Goal: Communication & Community: Answer question/provide support

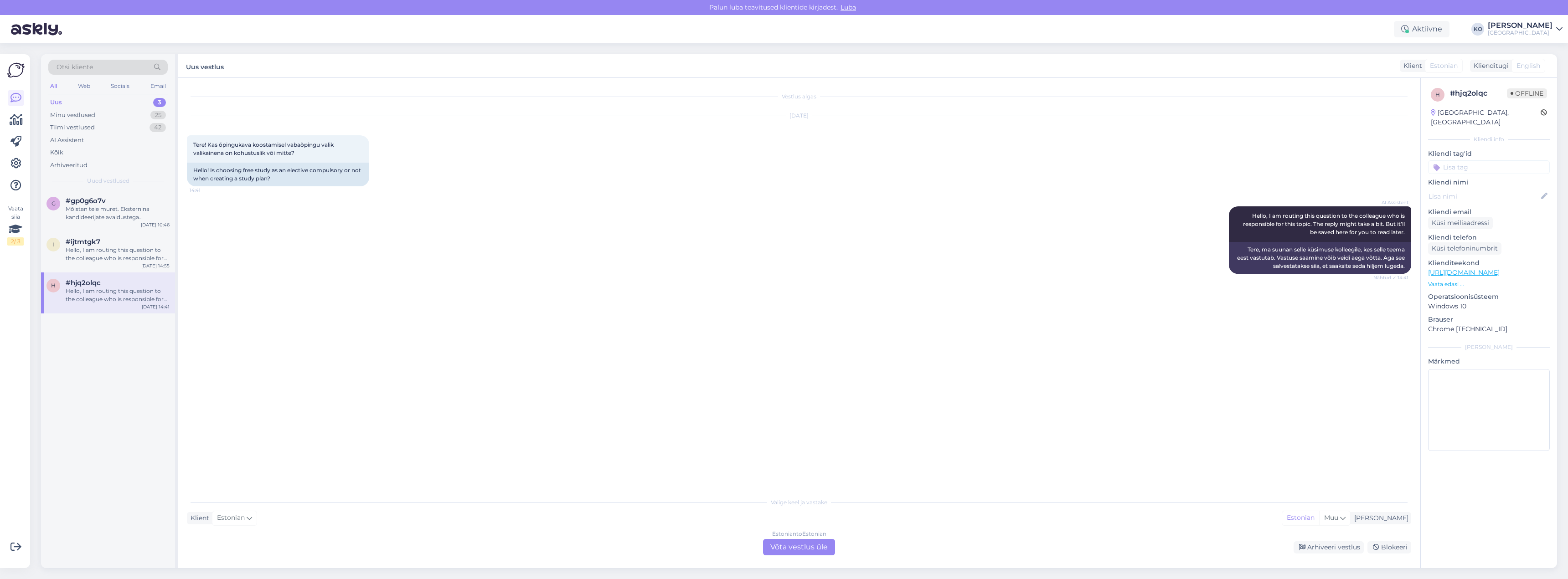
click at [855, 279] on div "AI Assistent Hello, I am routing this question to the colleague who is responsi…" at bounding box center [799, 241] width 1224 height 87
click at [138, 252] on div "Hello, I am routing this question to the colleague who is responsible for this …" at bounding box center [117, 254] width 104 height 17
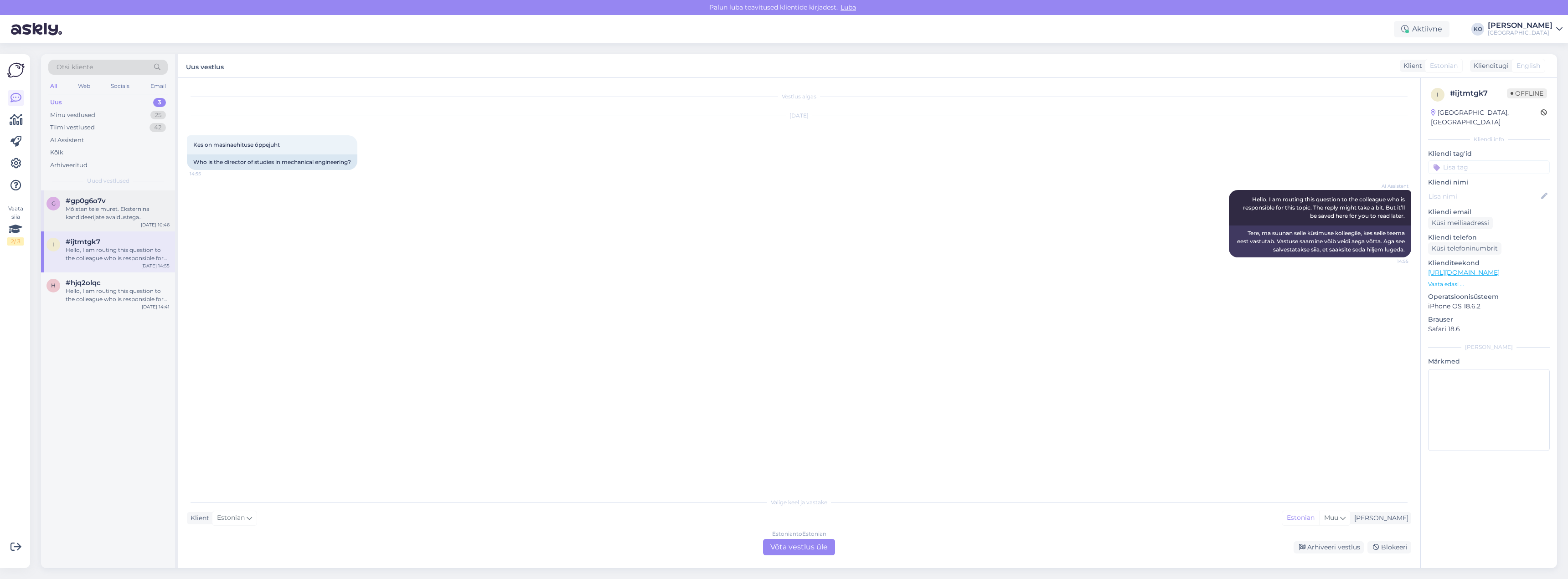
click at [108, 207] on div "Mõistan teie muret. Eksternina kandideerijate avaldustega tegeletakse augustis.…" at bounding box center [117, 213] width 104 height 17
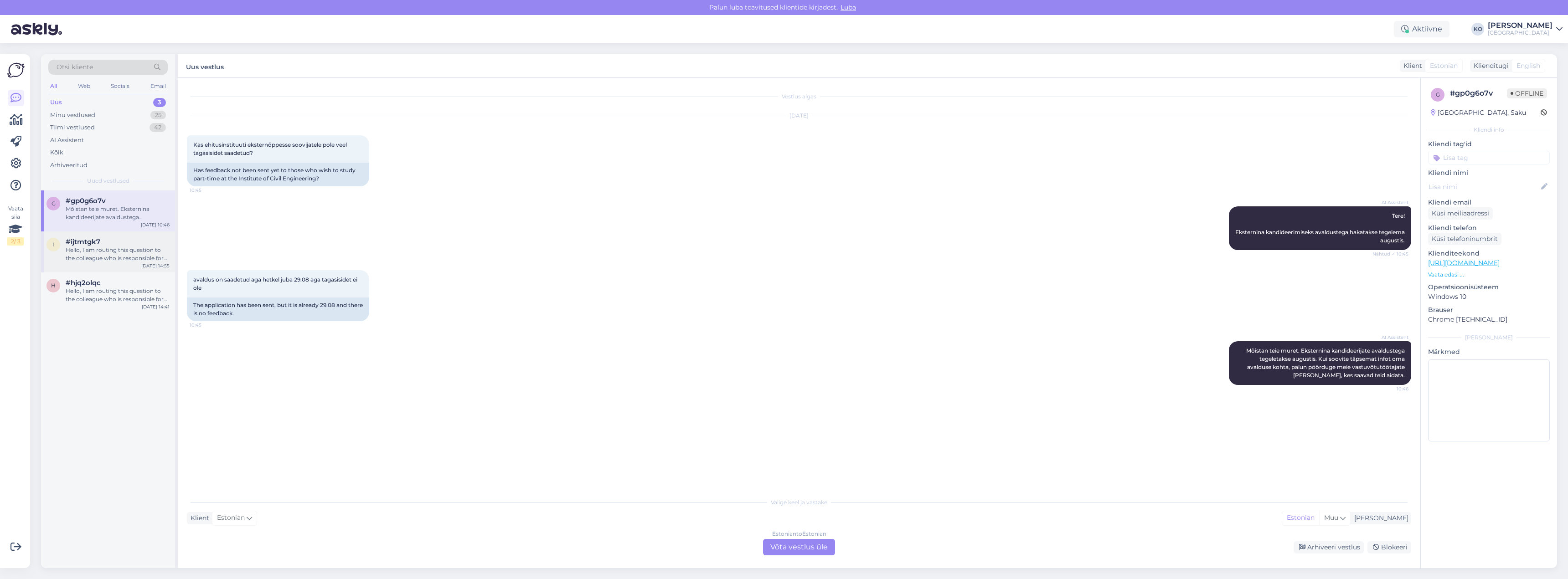
click at [120, 246] on div "Hello, I am routing this question to the colleague who is responsible for this …" at bounding box center [117, 254] width 104 height 17
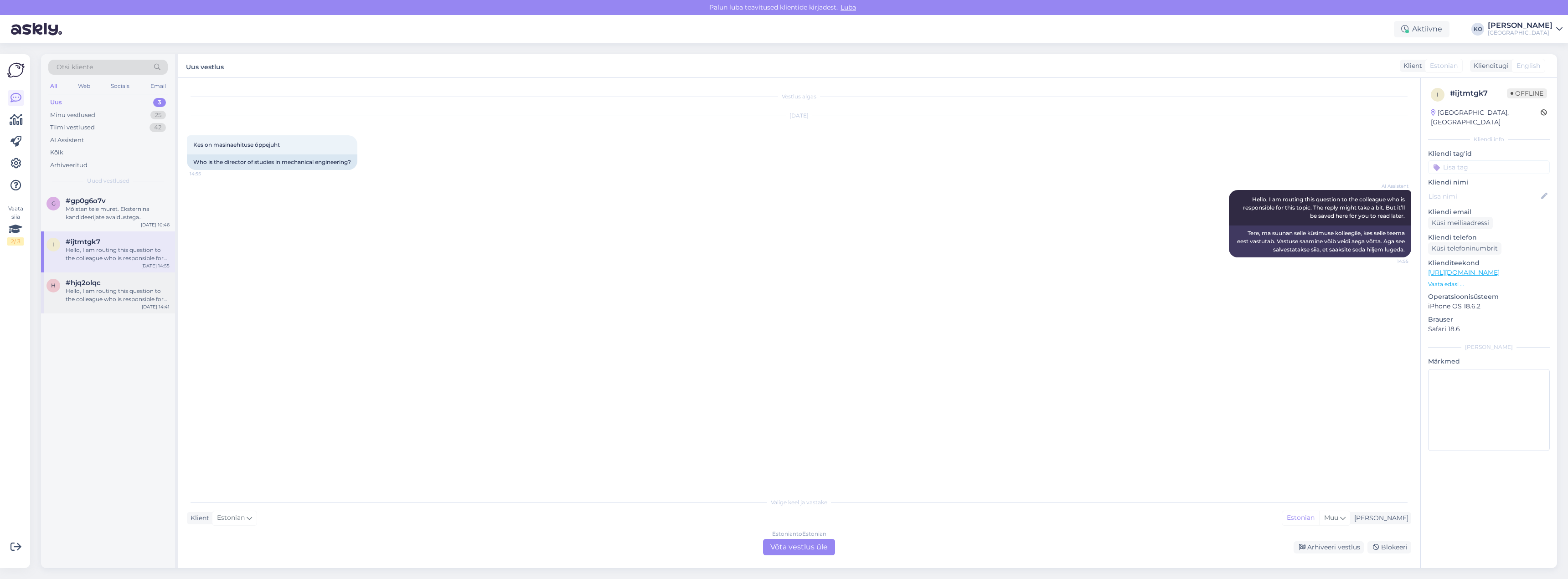
click at [118, 293] on div "Hello, I am routing this question to the colleague who is responsible for this …" at bounding box center [117, 295] width 104 height 17
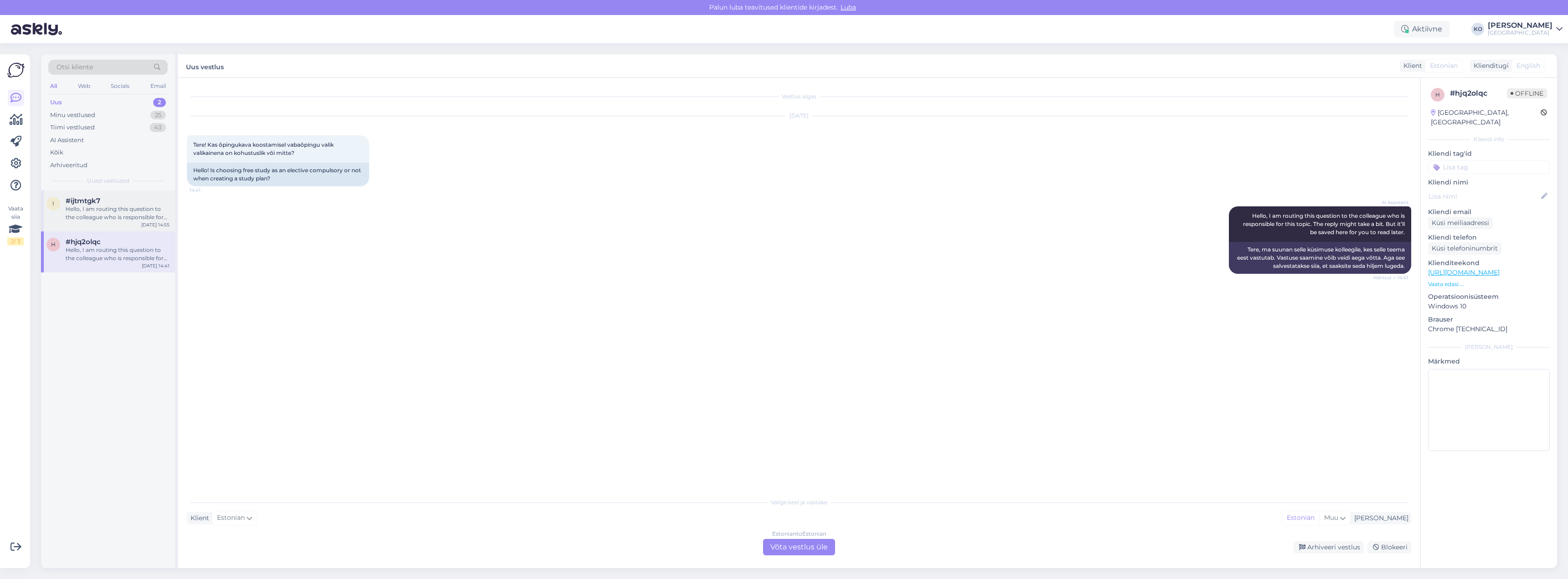
click at [101, 226] on div "i #ijtmtgk7 Hello, I am routing this question to the colleague who is responsib…" at bounding box center [108, 211] width 134 height 41
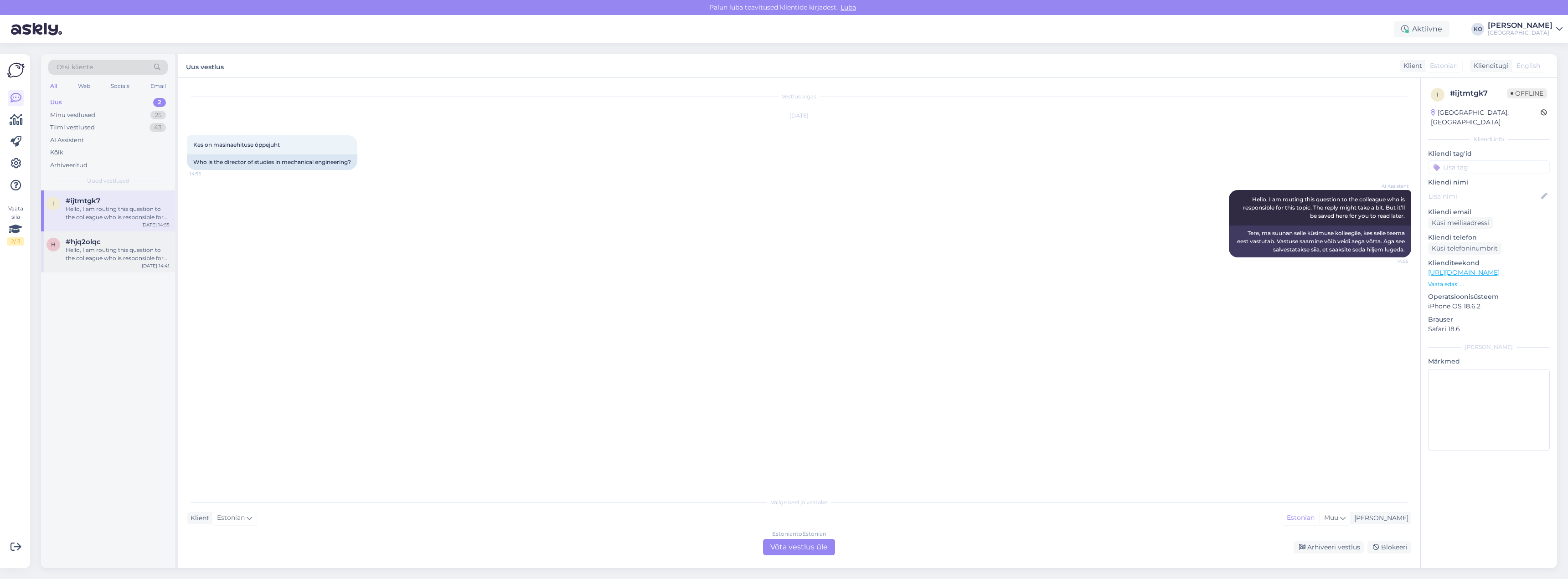
click at [99, 249] on div "Hello, I am routing this question to the colleague who is responsible for this …" at bounding box center [117, 254] width 104 height 17
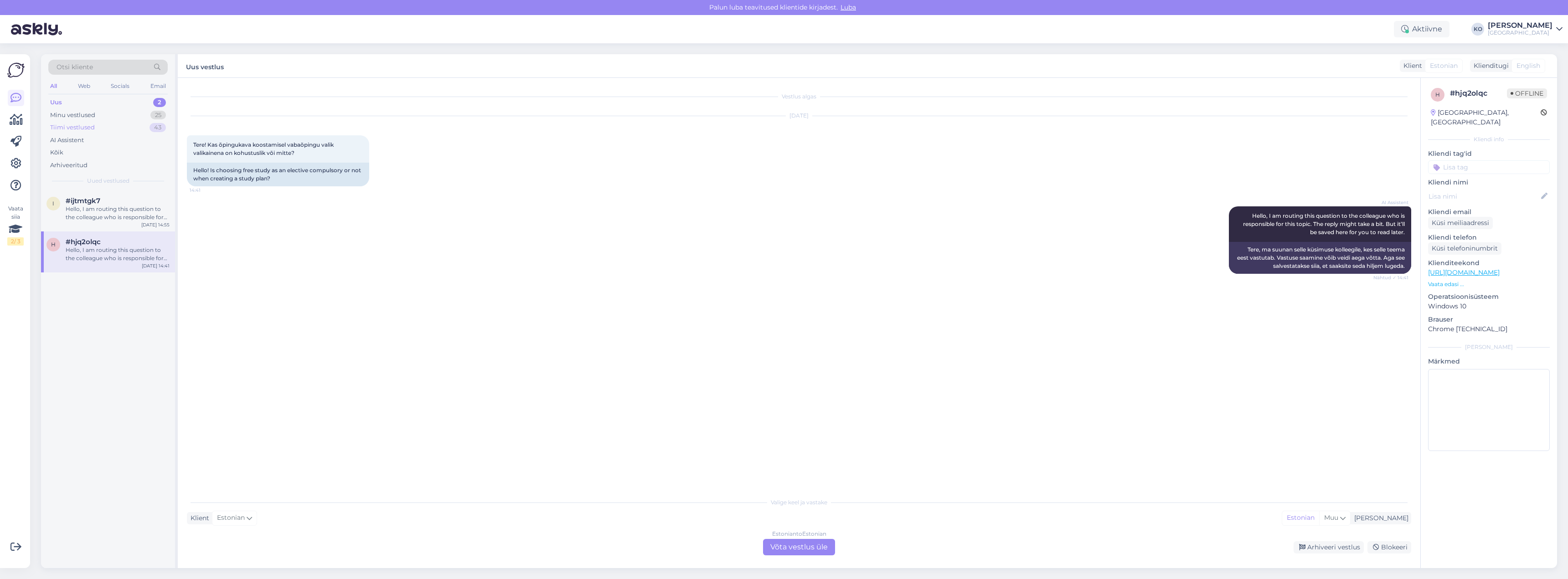
click at [73, 126] on div "Tiimi vestlused" at bounding box center [72, 128] width 45 height 9
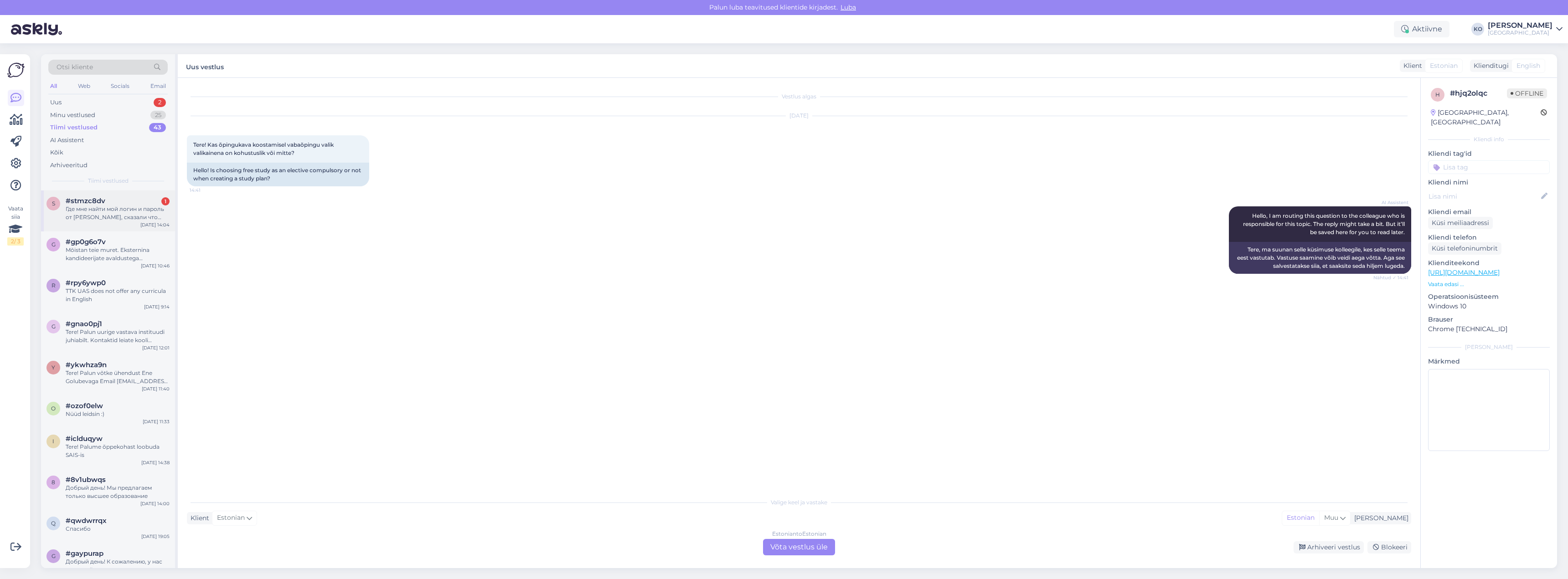
click at [89, 220] on div "Где мне найти мой логин и пароль от [PERSON_NAME], сказали что пришлют на почту…" at bounding box center [117, 213] width 104 height 17
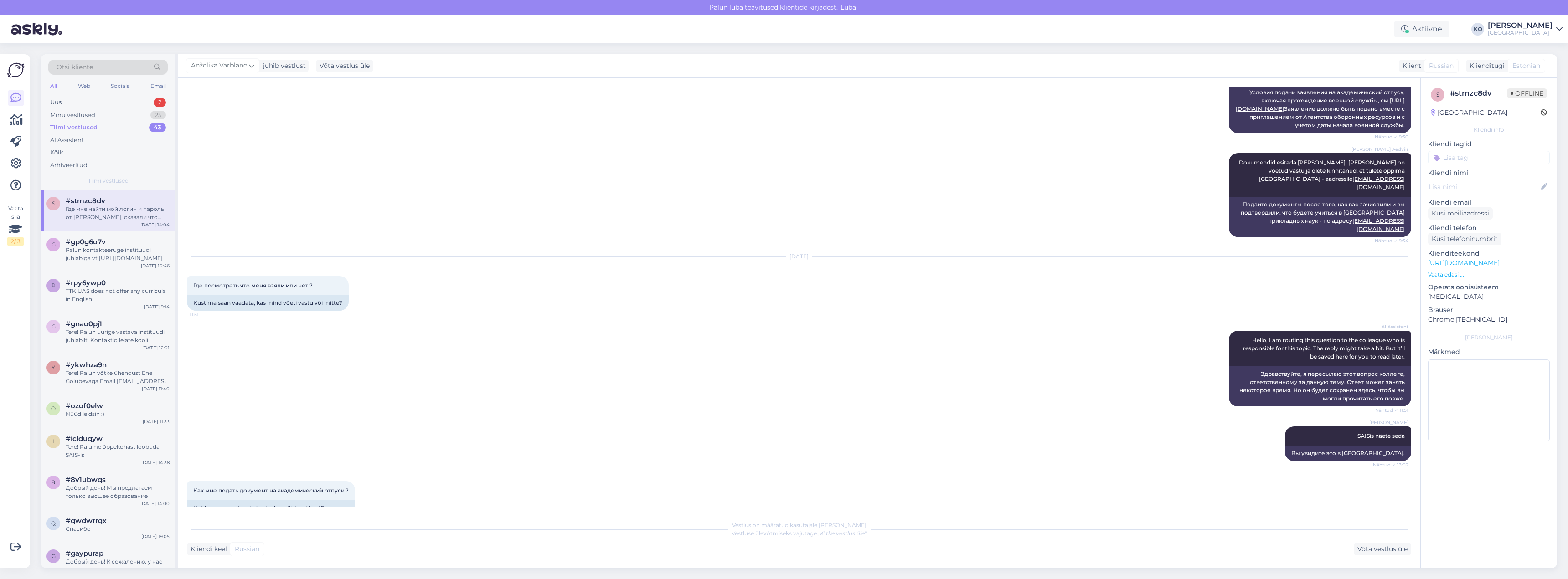
scroll to position [212, 0]
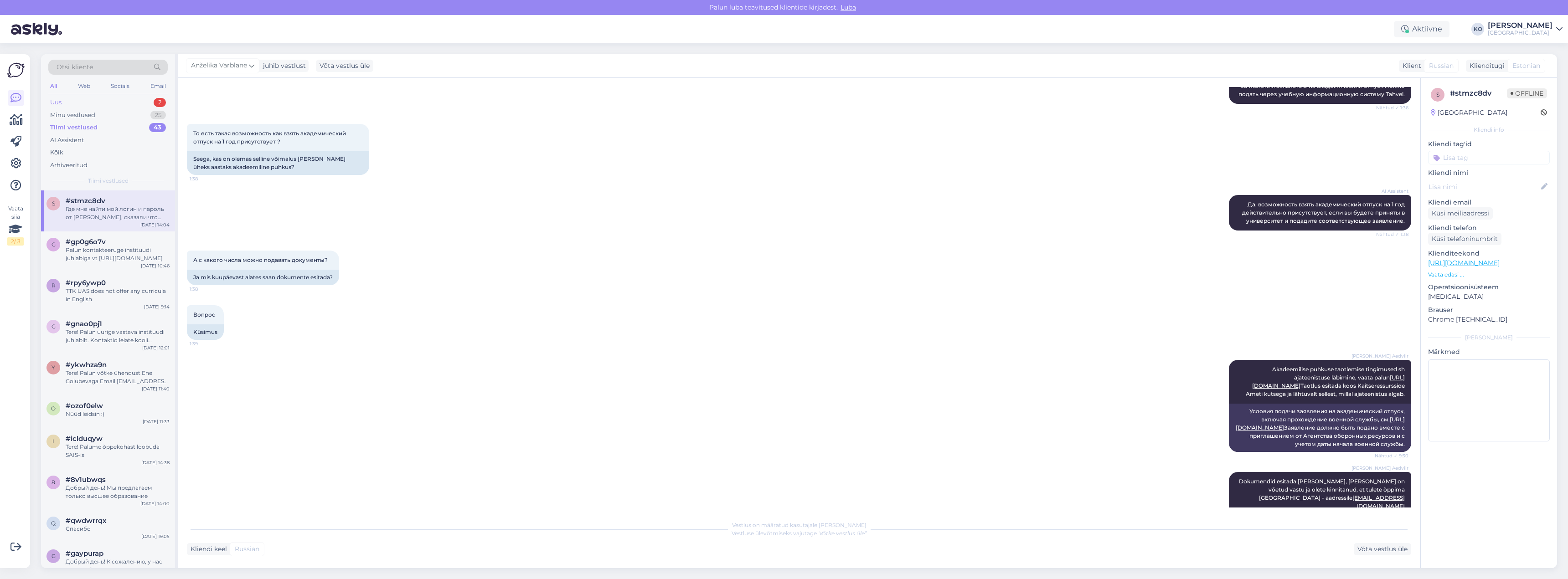
click at [72, 101] on div "Uus 2" at bounding box center [108, 102] width 120 height 13
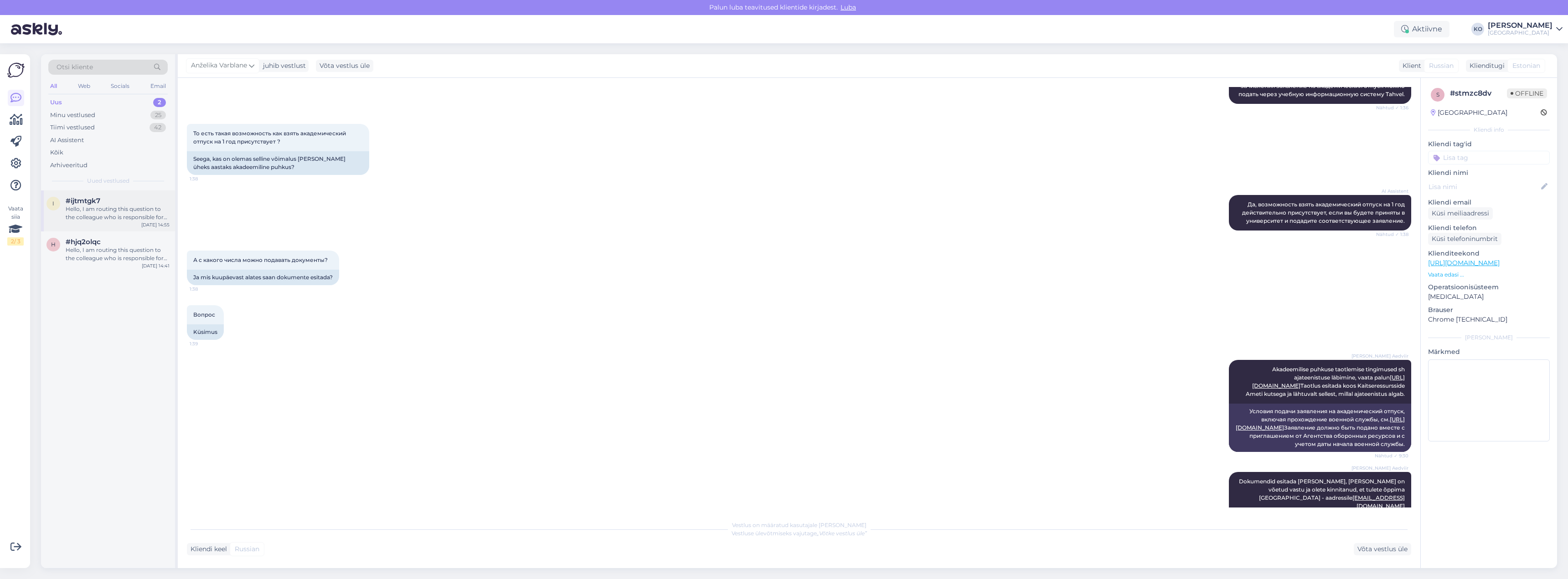
click at [102, 200] on div "#ijtmtgk7" at bounding box center [117, 200] width 104 height 8
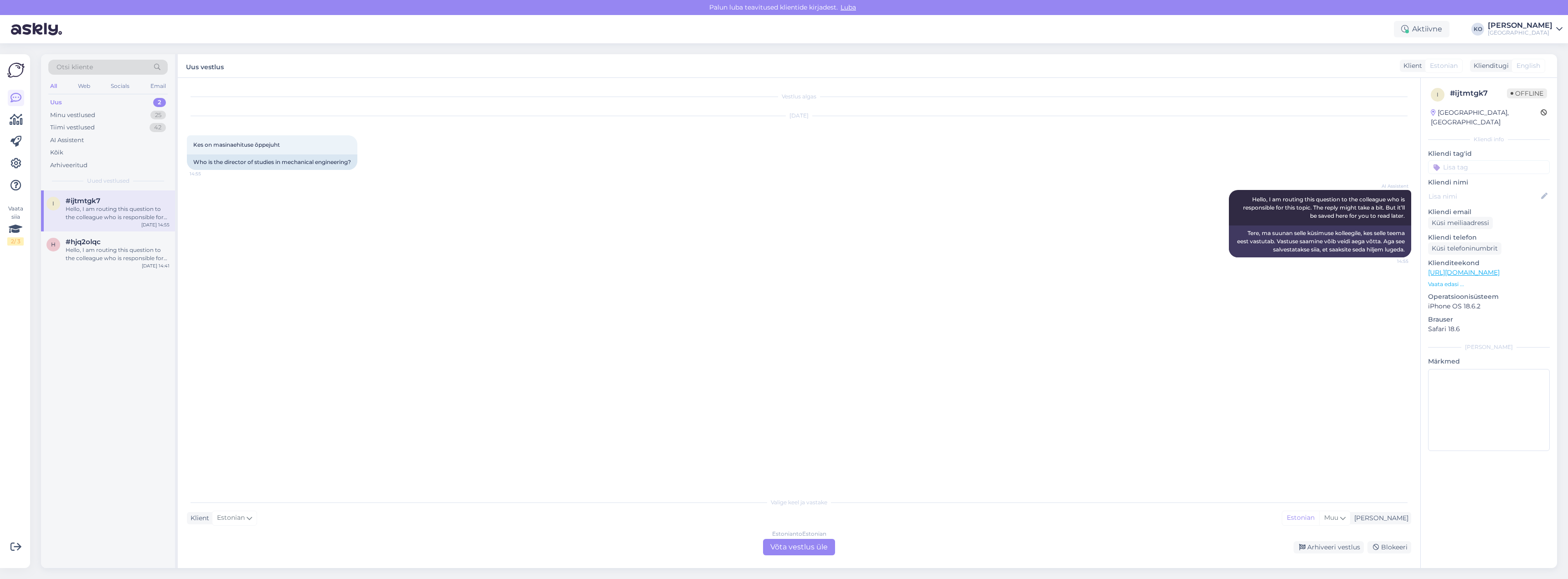
scroll to position [0, 0]
click at [104, 246] on div "#hjq2olqc" at bounding box center [117, 241] width 104 height 8
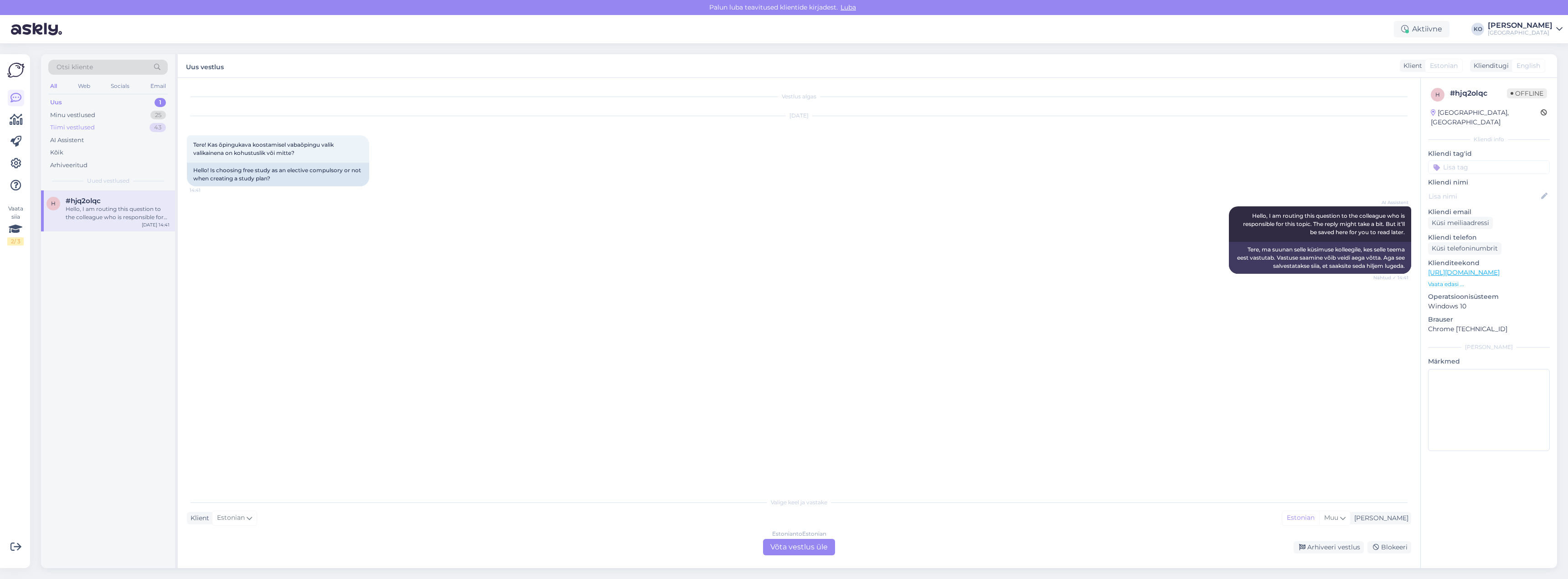
click at [73, 129] on div "Tiimi vestlused" at bounding box center [72, 128] width 45 height 9
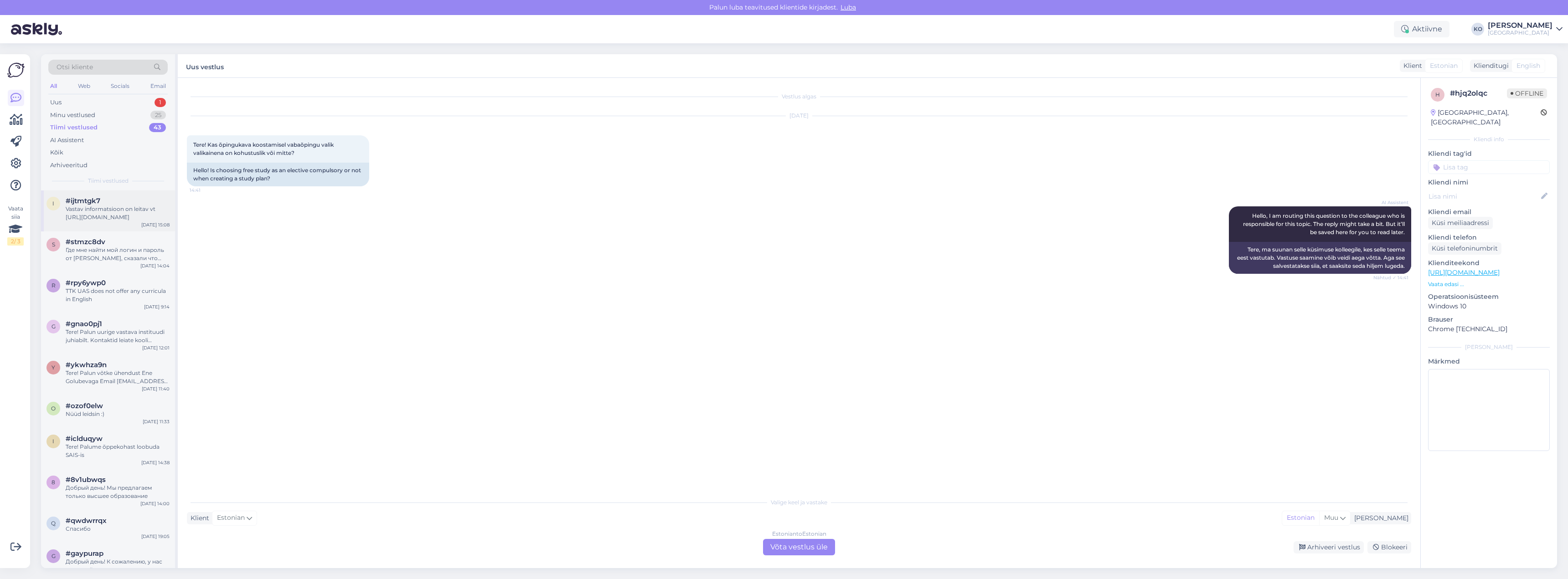
click at [123, 208] on div "Vastav informatsioon on leitav vt [URL][DOMAIN_NAME]" at bounding box center [117, 213] width 104 height 17
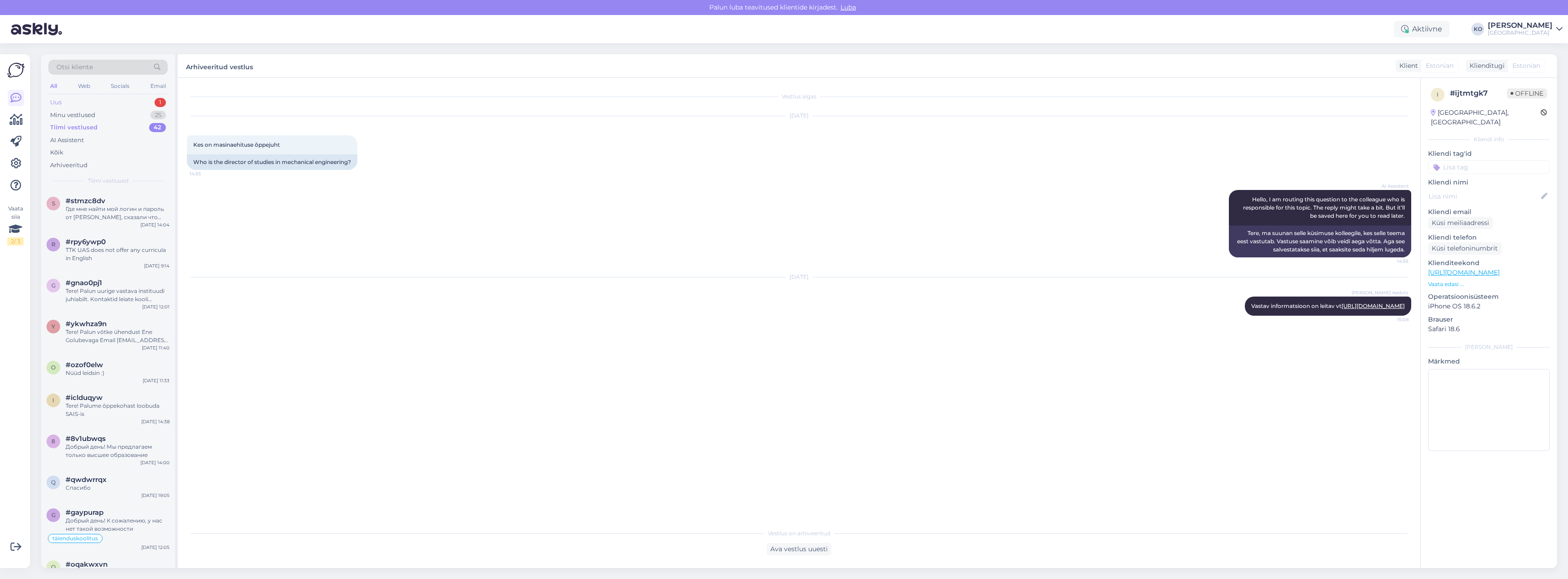
click at [62, 98] on div "Uus 1" at bounding box center [108, 102] width 120 height 13
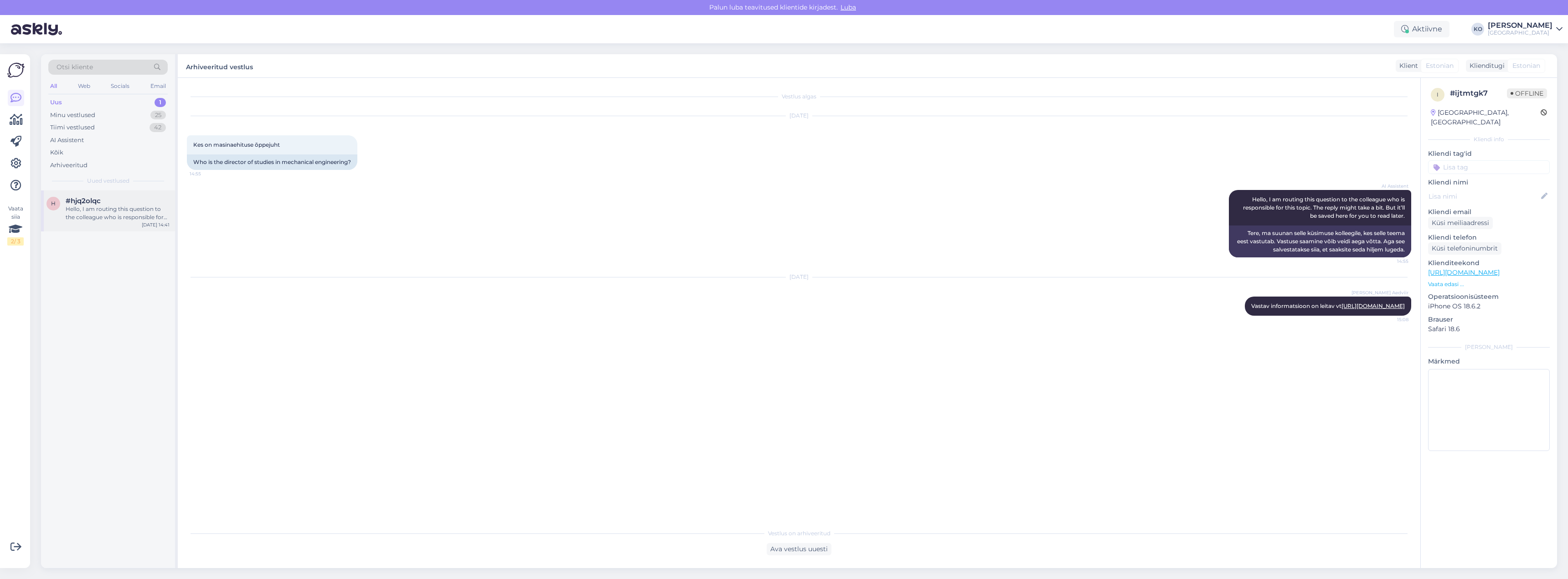
click at [112, 206] on div "Hello, I am routing this question to the colleague who is responsible for this …" at bounding box center [117, 213] width 104 height 17
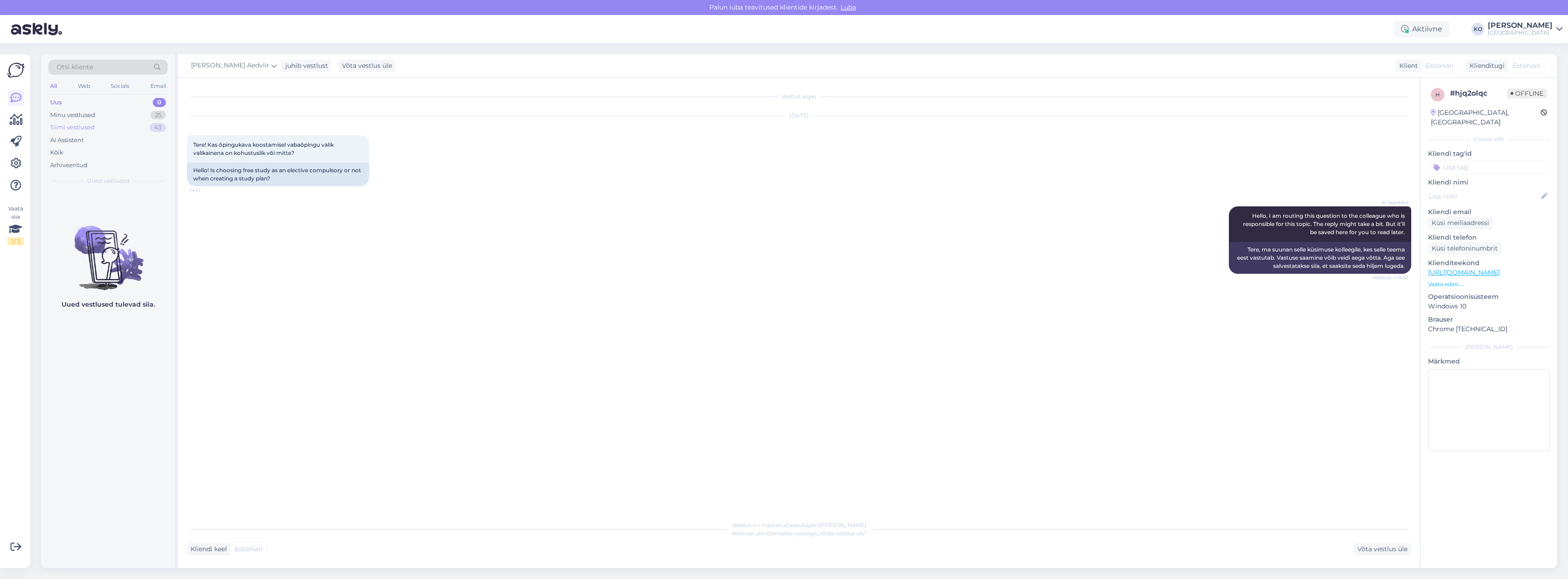
click at [87, 124] on div "Tiimi vestlused" at bounding box center [72, 128] width 45 height 9
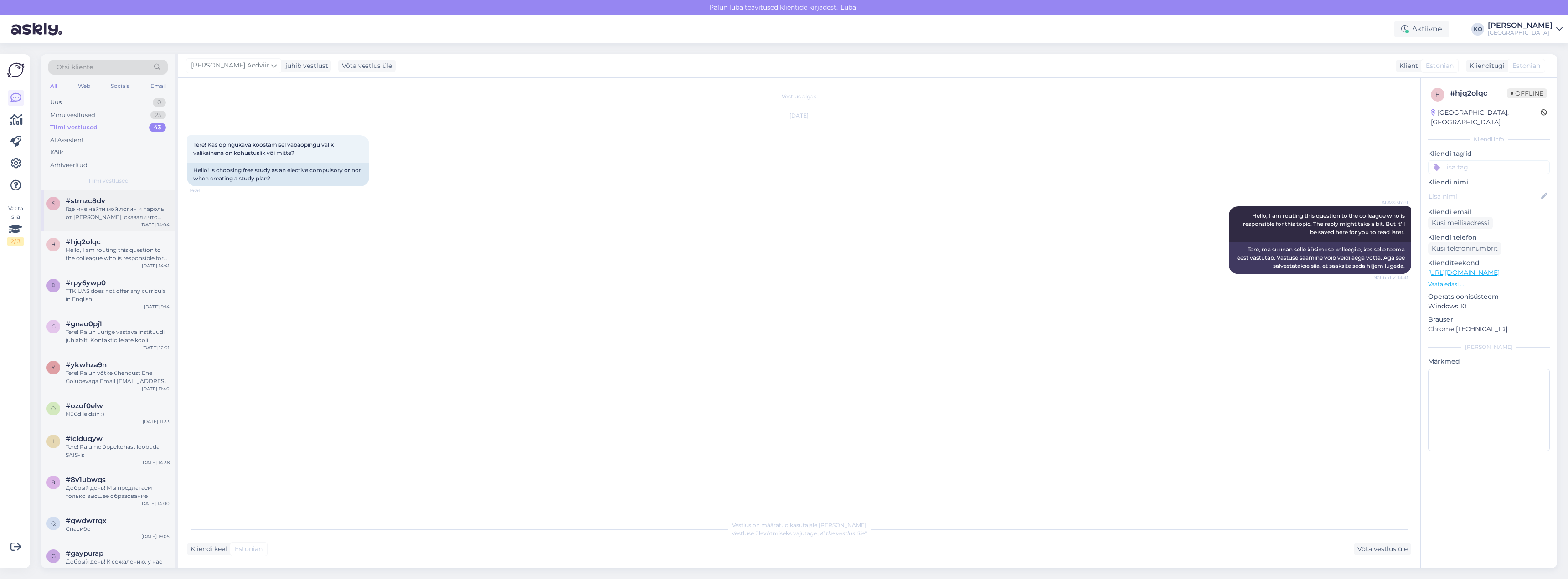
click at [98, 205] on span "#stmzc8dv" at bounding box center [85, 200] width 39 height 8
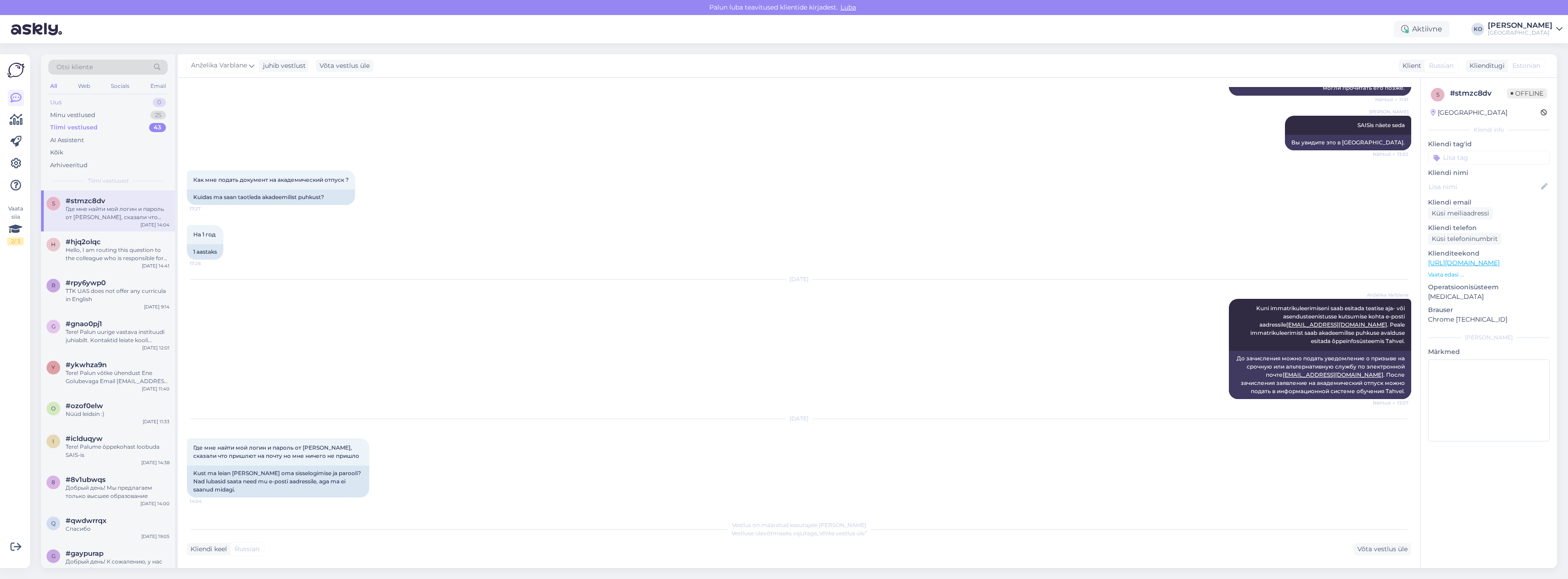
click at [84, 103] on div "Uus 0" at bounding box center [108, 102] width 120 height 13
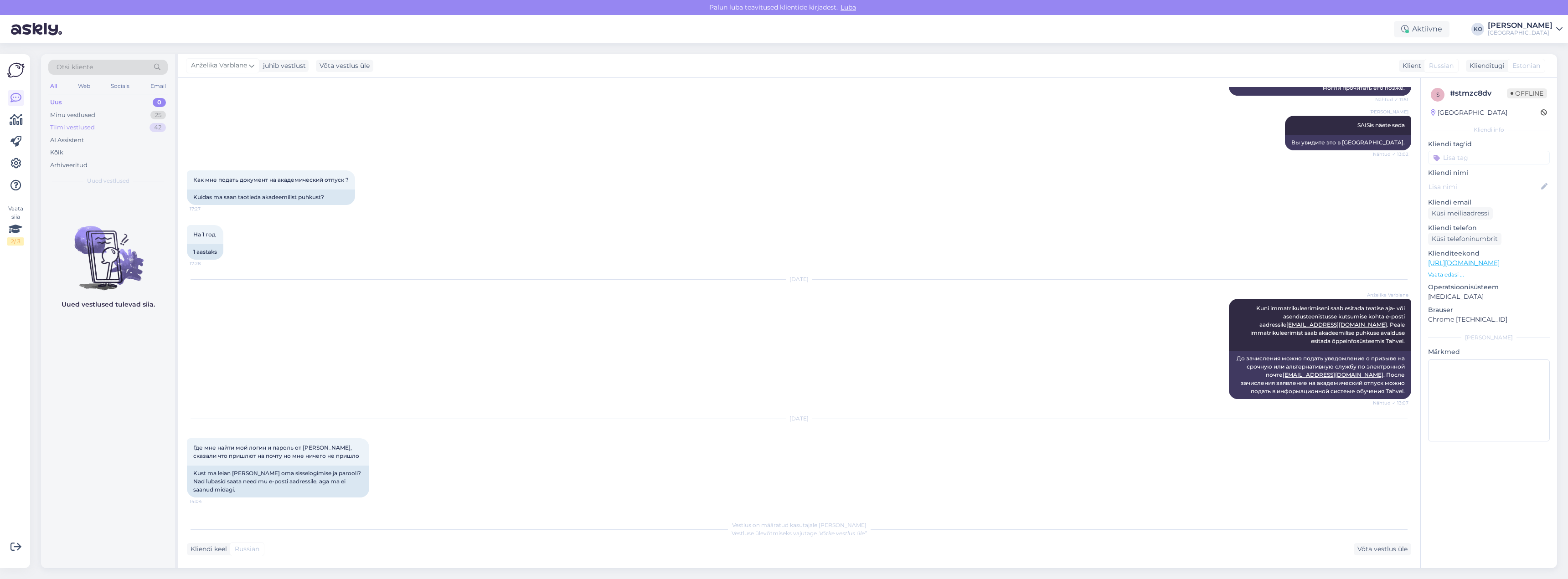
click at [81, 125] on div "Tiimi vestlused" at bounding box center [72, 128] width 45 height 9
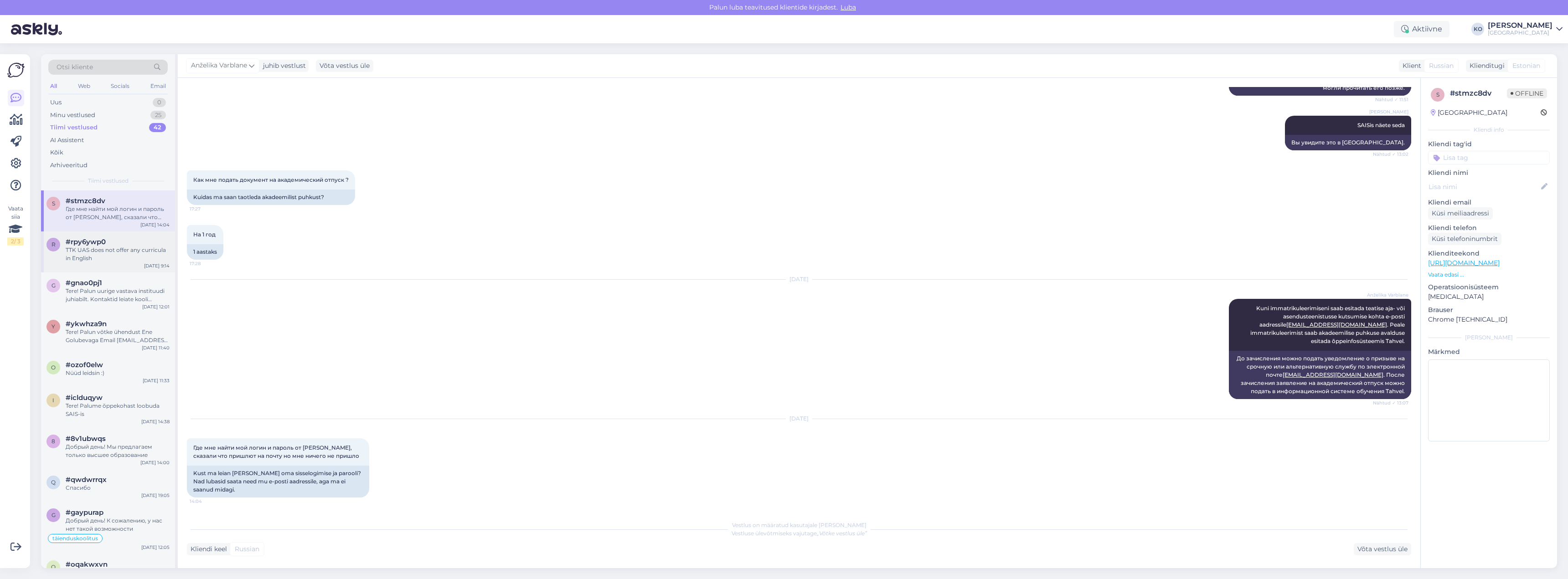
click at [139, 254] on div "TTK UAS does not offer any curricula in English" at bounding box center [117, 254] width 104 height 17
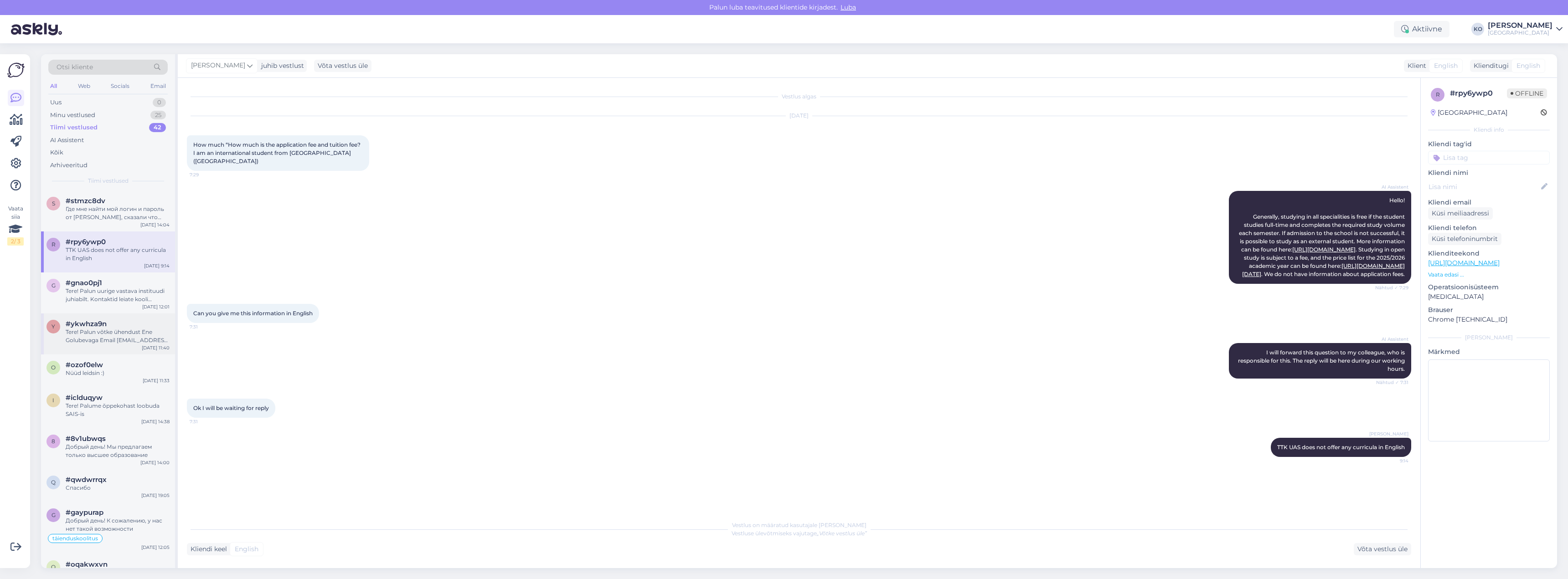
click at [127, 320] on div "#ykwhza9n" at bounding box center [117, 324] width 104 height 8
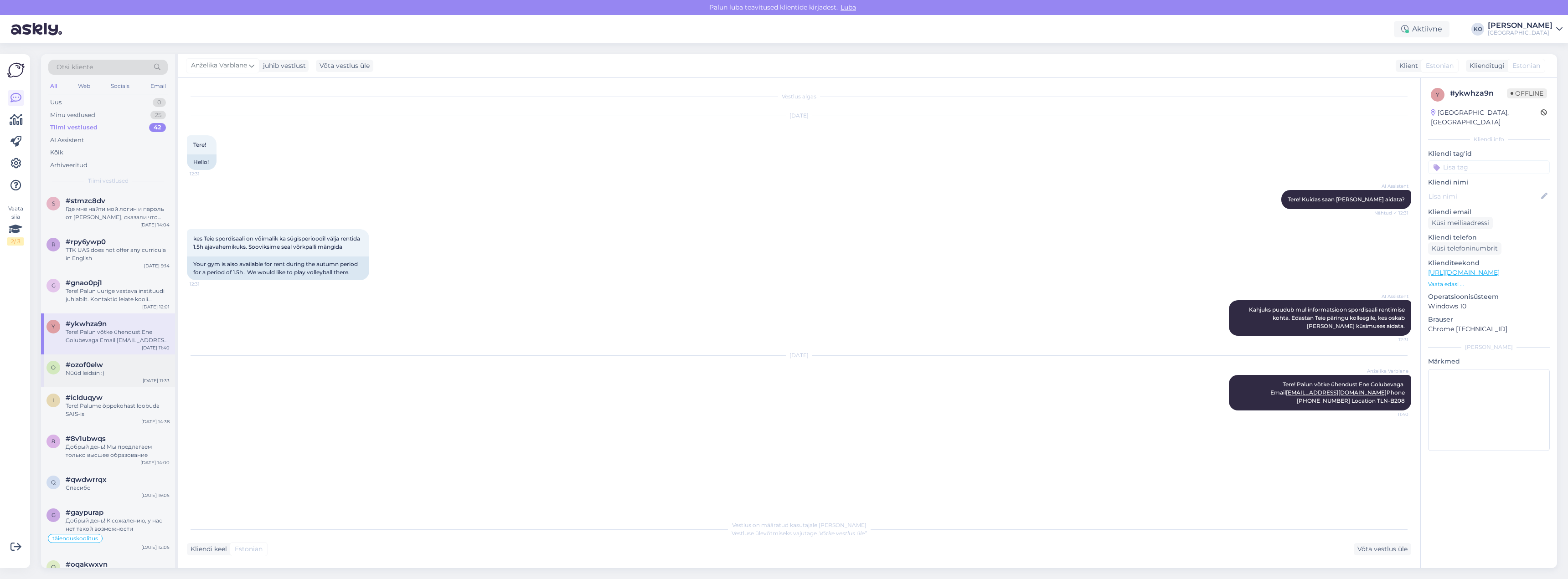
click at [115, 369] on div "Nüüd leidsin :)" at bounding box center [117, 373] width 104 height 8
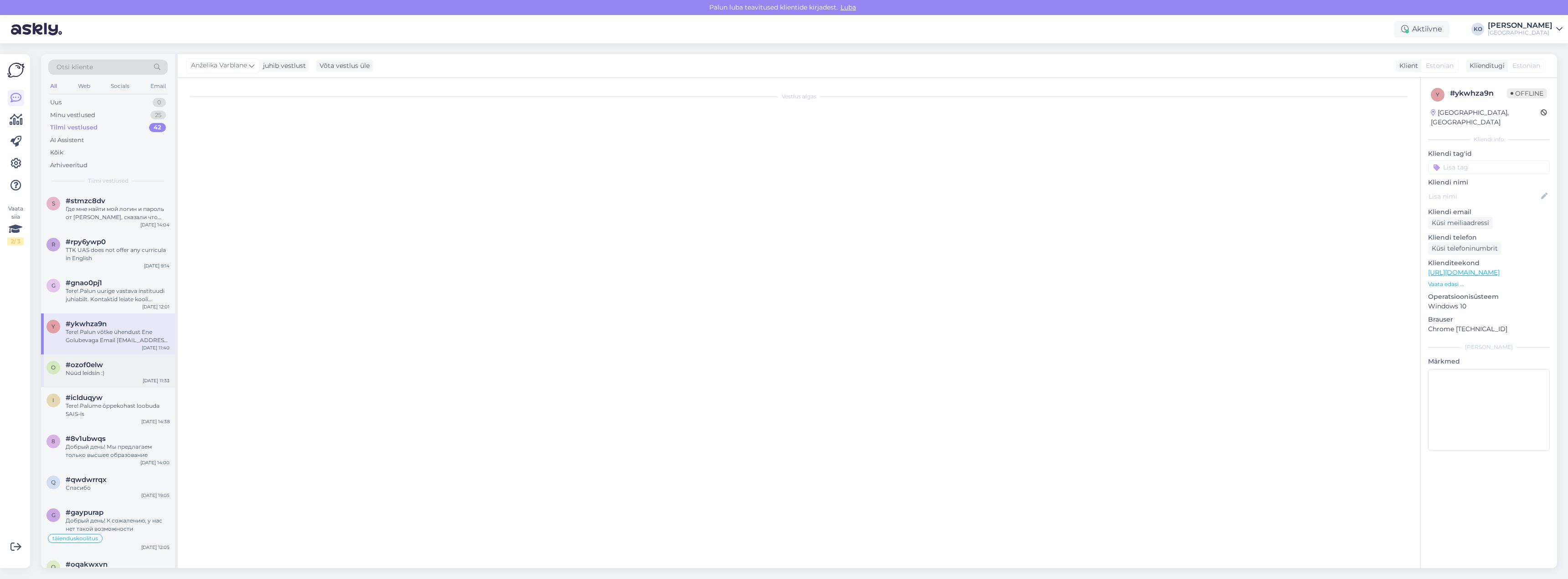
scroll to position [380, 0]
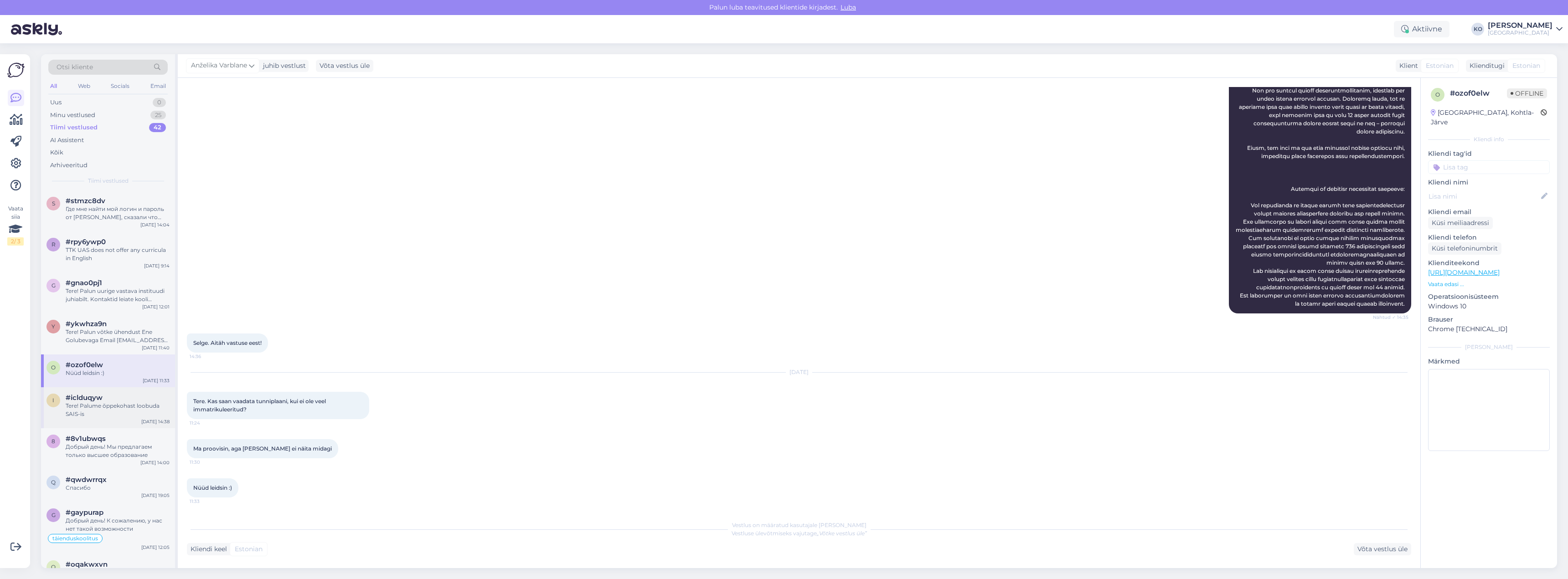
click at [102, 414] on div "Tere! Palume õppekohast loobuda SAIS-is" at bounding box center [117, 410] width 104 height 17
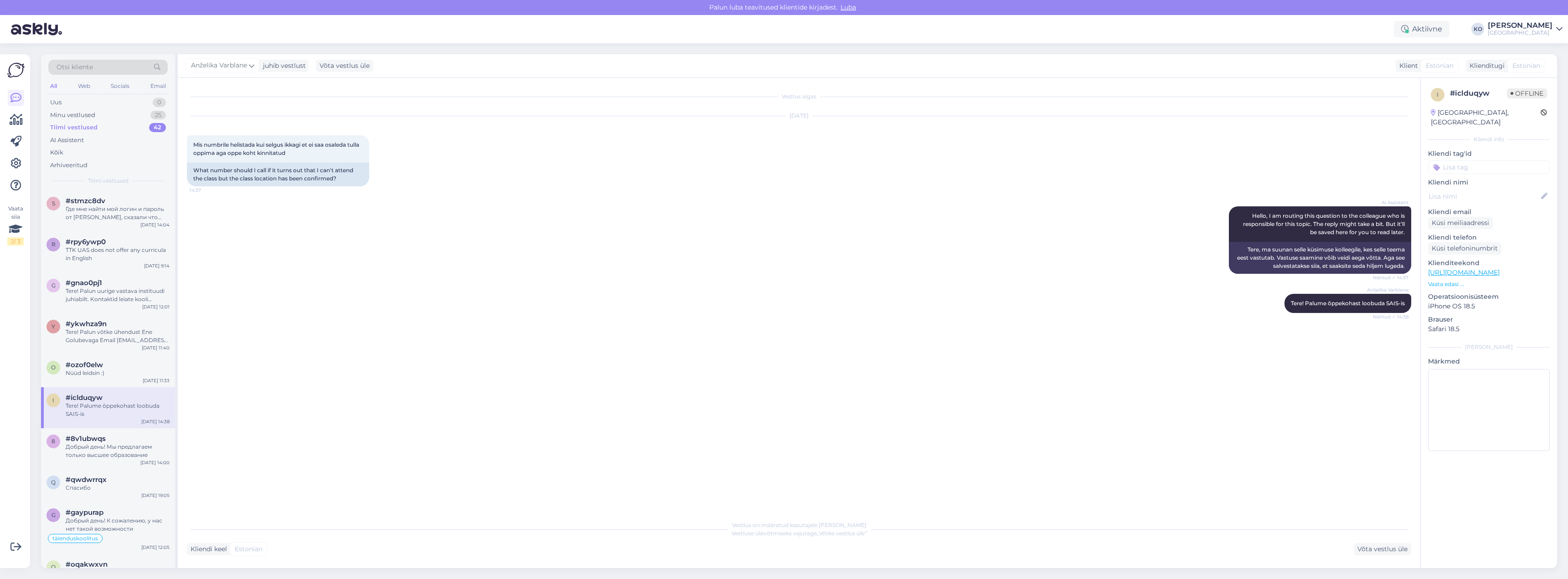
scroll to position [0, 0]
click at [87, 452] on div "Добрый день! Мы предлагаем только высшее образование" at bounding box center [117, 451] width 104 height 17
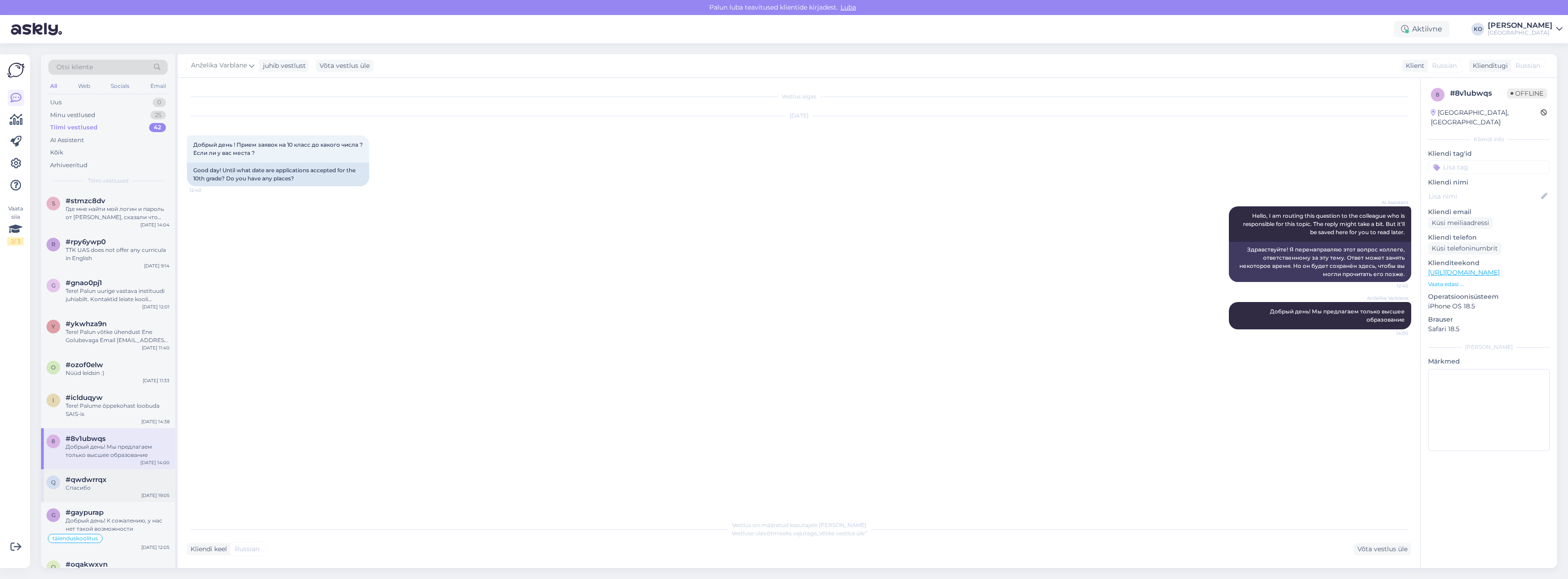
click at [84, 490] on div "Спасибо" at bounding box center [117, 487] width 104 height 8
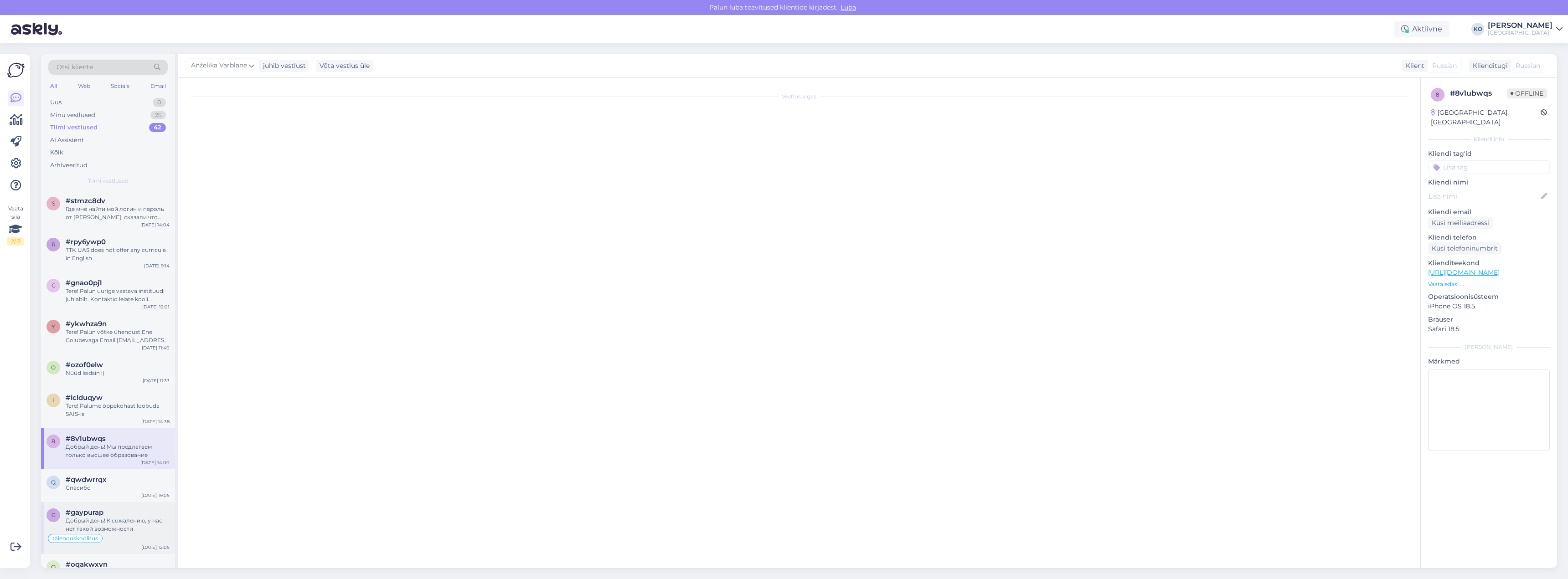
scroll to position [297, 0]
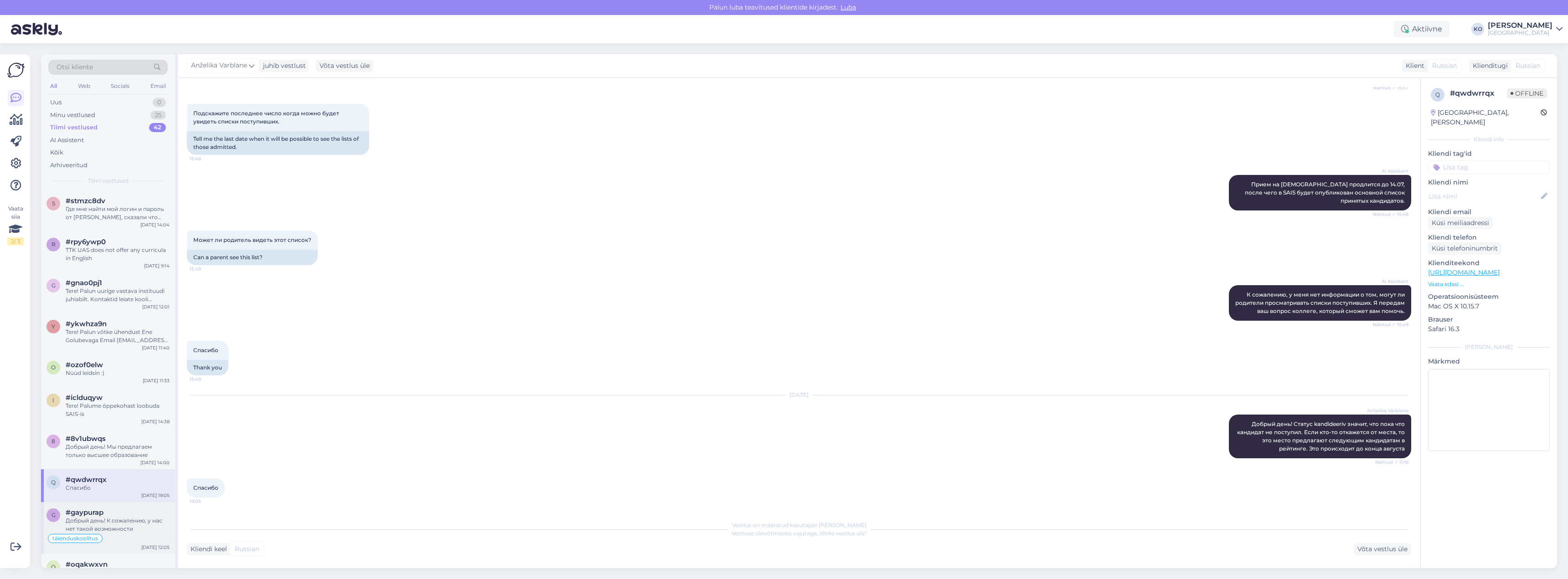
click at [94, 533] on div "Добрый день! К сожалению, у нас нет такой возможности" at bounding box center [117, 525] width 104 height 17
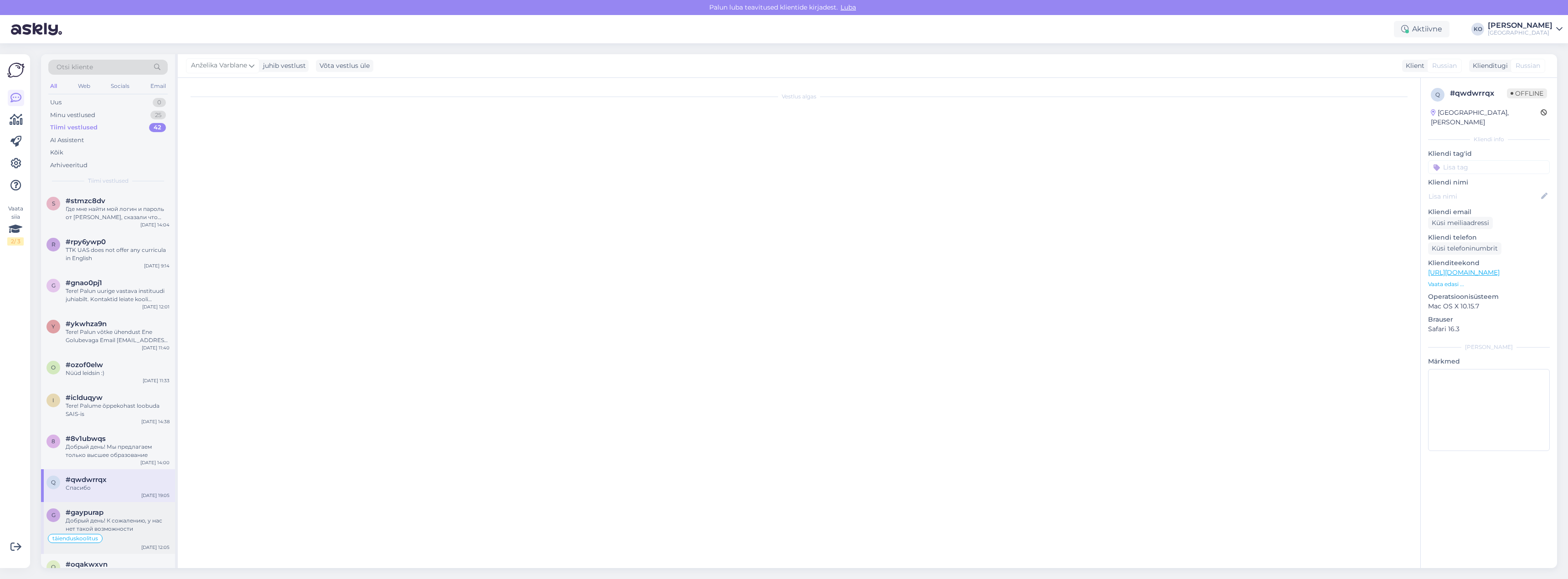
scroll to position [2149, 0]
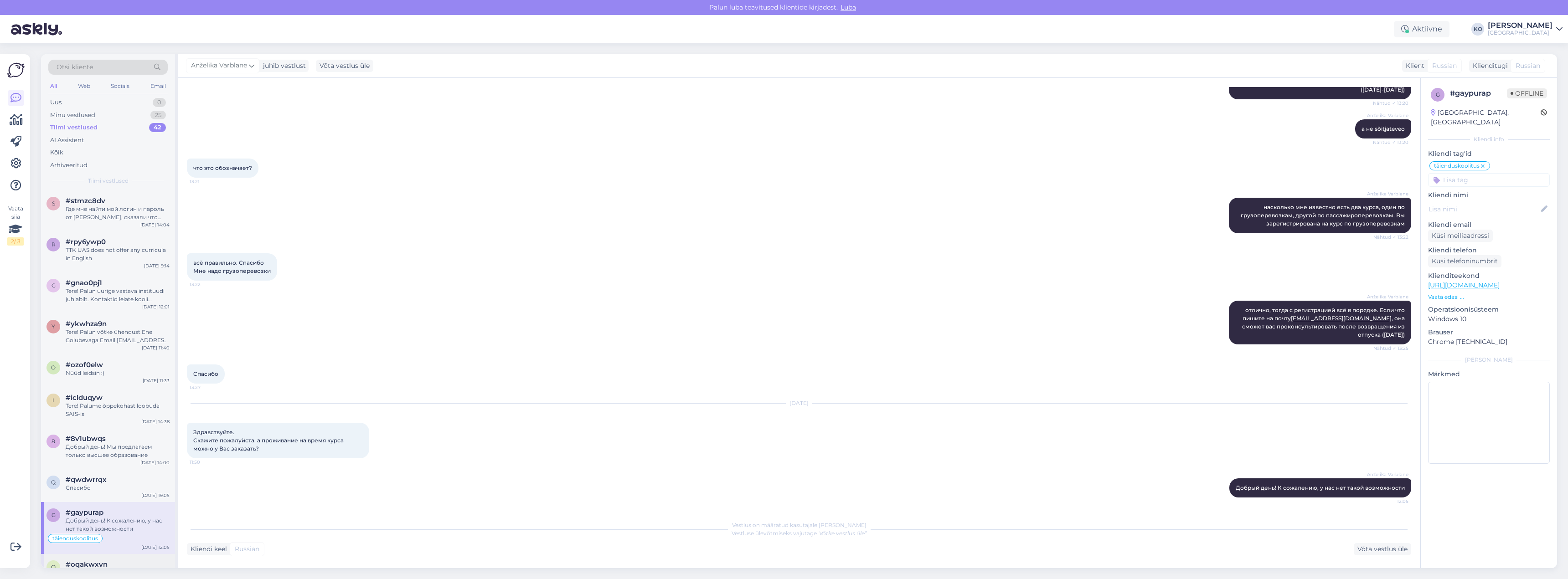
click at [92, 556] on div "o #oqakwxvn suur tänu [DATE] 11:22" at bounding box center [108, 571] width 134 height 33
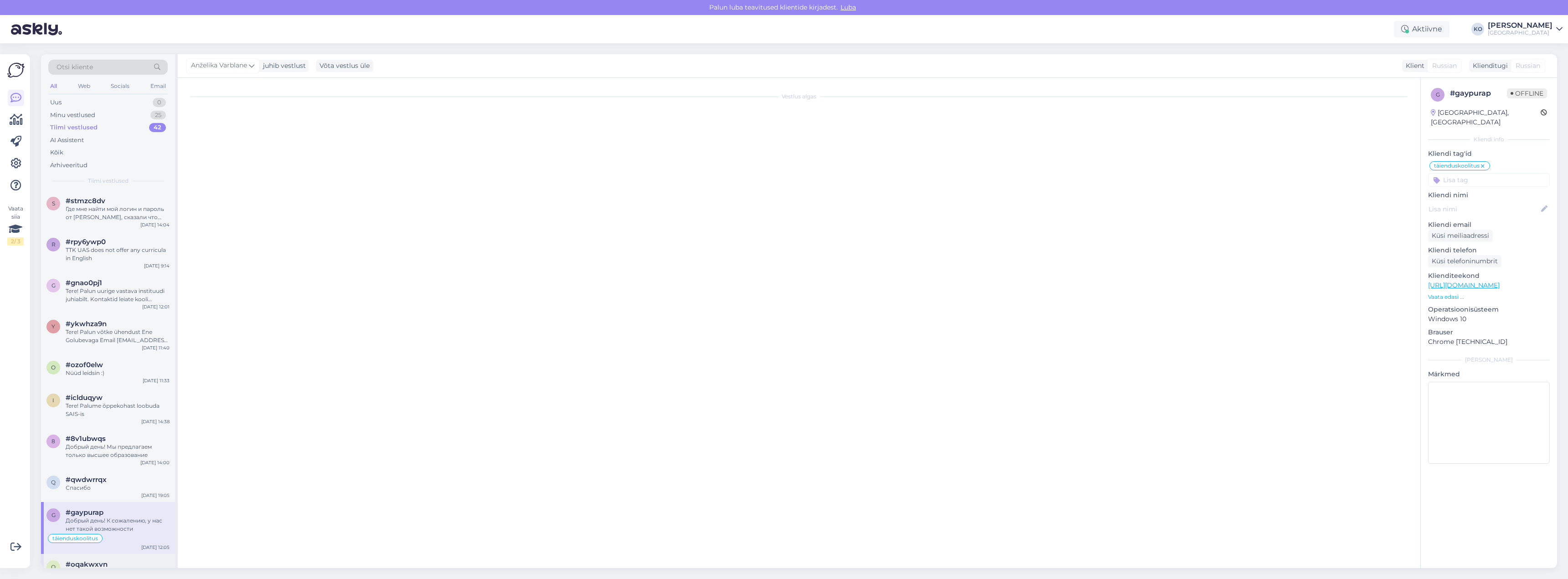
scroll to position [0, 0]
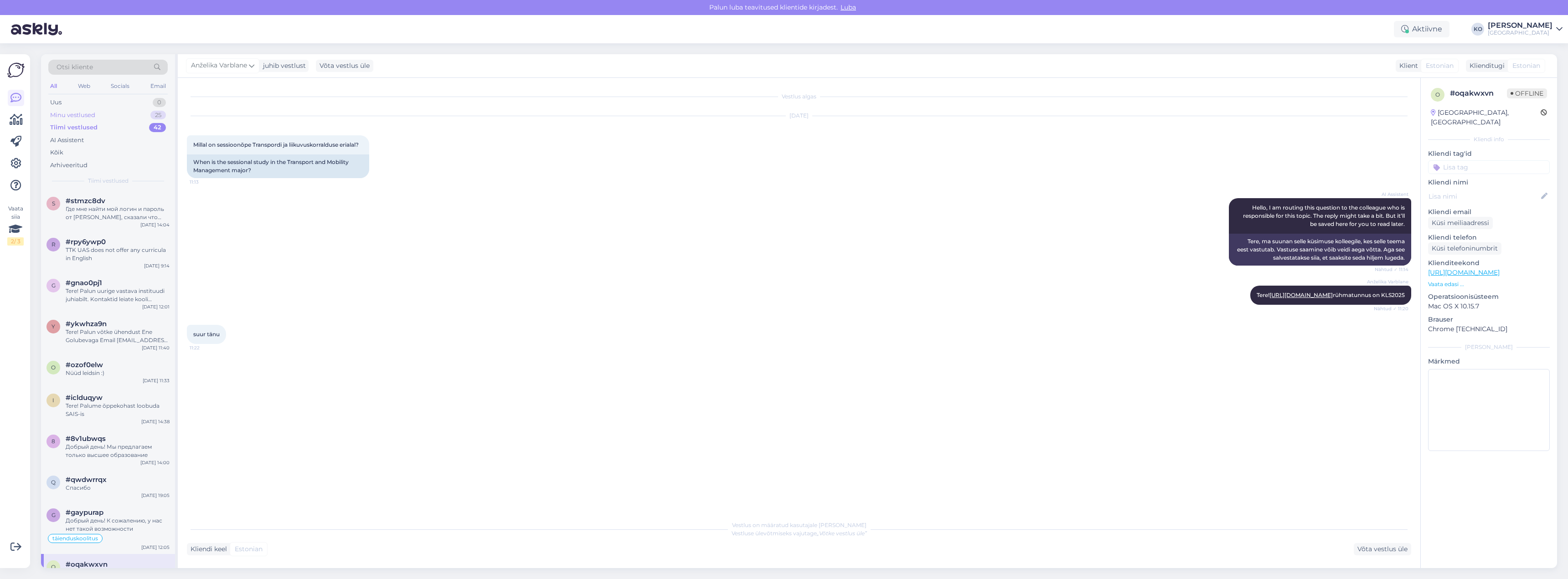
click at [77, 115] on div "Minu vestlused" at bounding box center [73, 115] width 45 height 9
click at [62, 104] on div "Uus 0" at bounding box center [108, 102] width 120 height 13
